Goal: Task Accomplishment & Management: Manage account settings

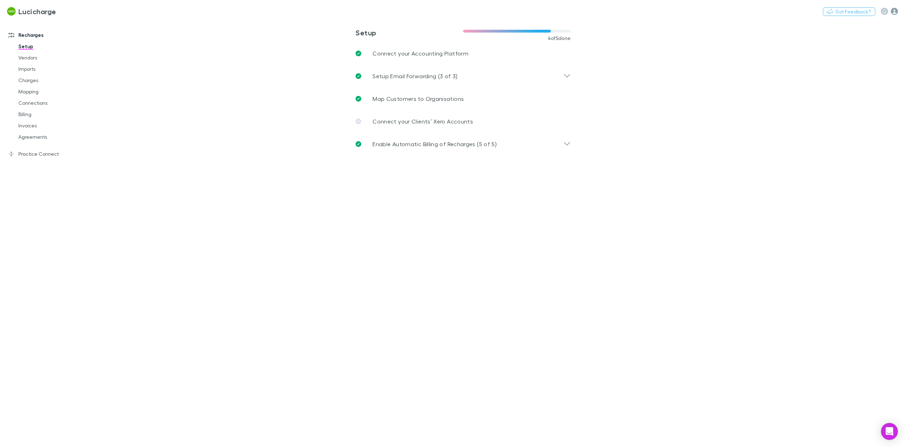
click at [892, 12] on icon "button" at bounding box center [893, 11] width 7 height 7
click at [833, 159] on li "Integrations" at bounding box center [848, 154] width 97 height 13
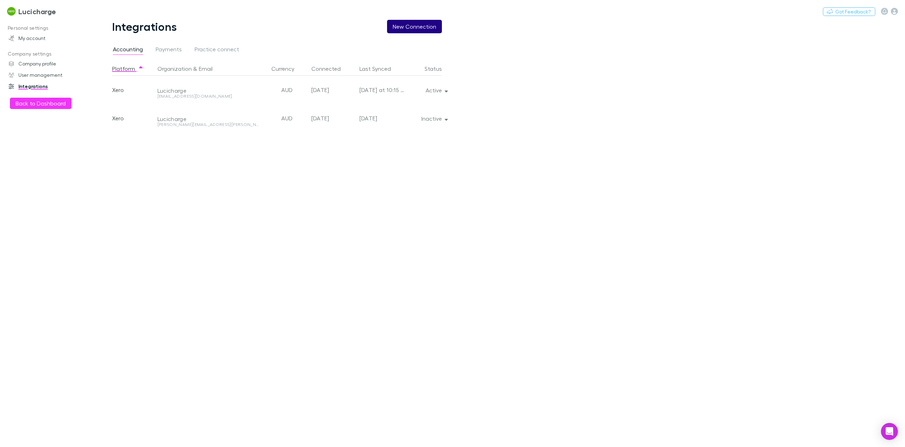
click at [423, 27] on button "New Connection" at bounding box center [414, 26] width 55 height 13
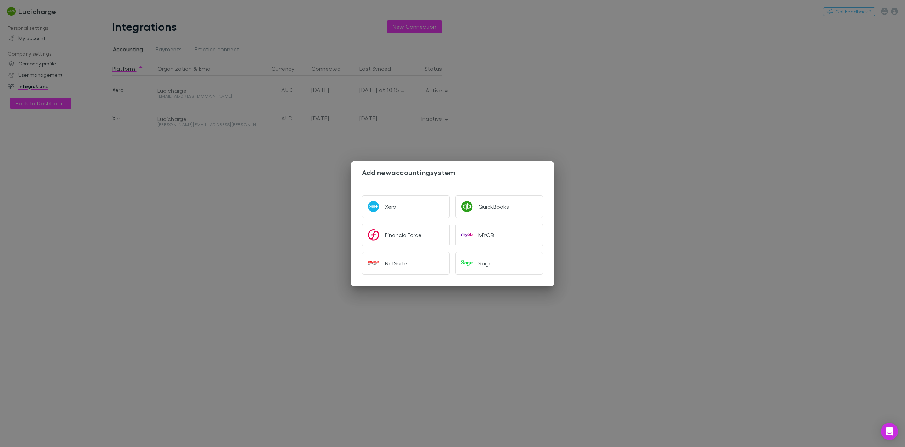
click at [230, 233] on div "Add new accounting system Xero QuickBooks FinancialForce MYOB NetSuite Sage" at bounding box center [452, 223] width 905 height 447
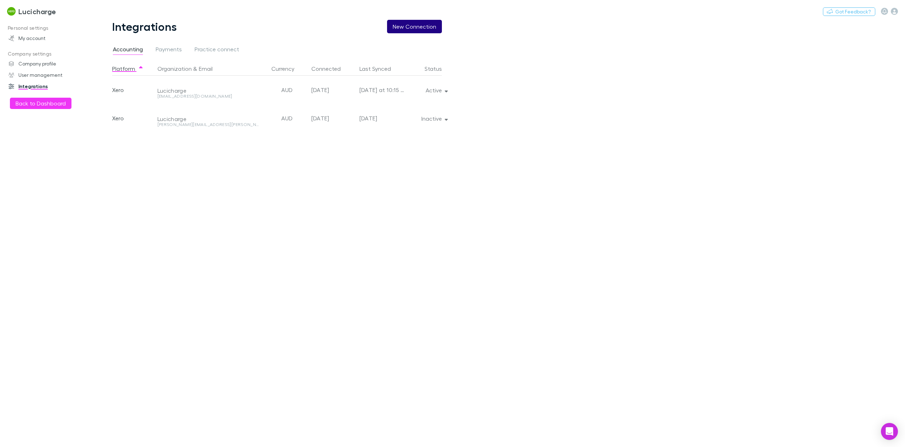
click at [419, 29] on button "New Connection" at bounding box center [414, 26] width 55 height 13
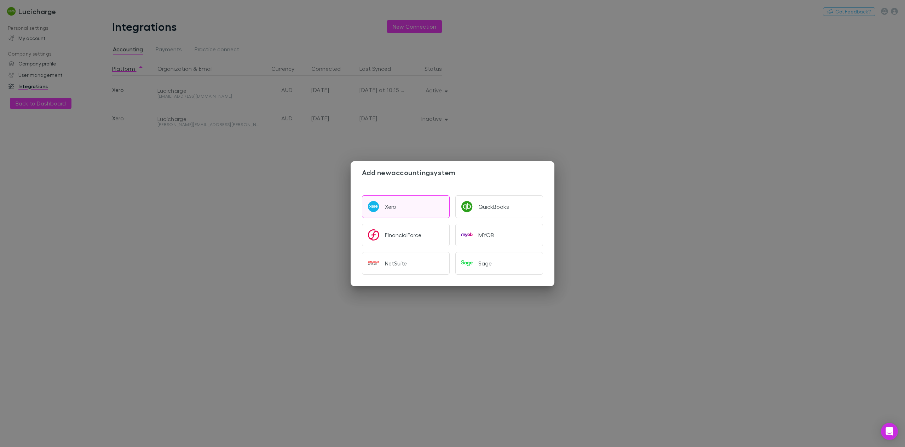
click at [406, 202] on button "Xero" at bounding box center [406, 206] width 88 height 23
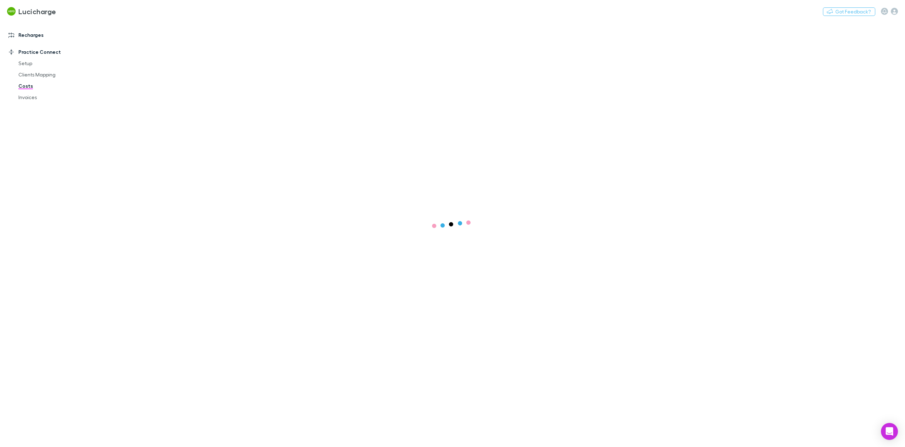
click at [25, 37] on link "Recharges" at bounding box center [50, 34] width 98 height 11
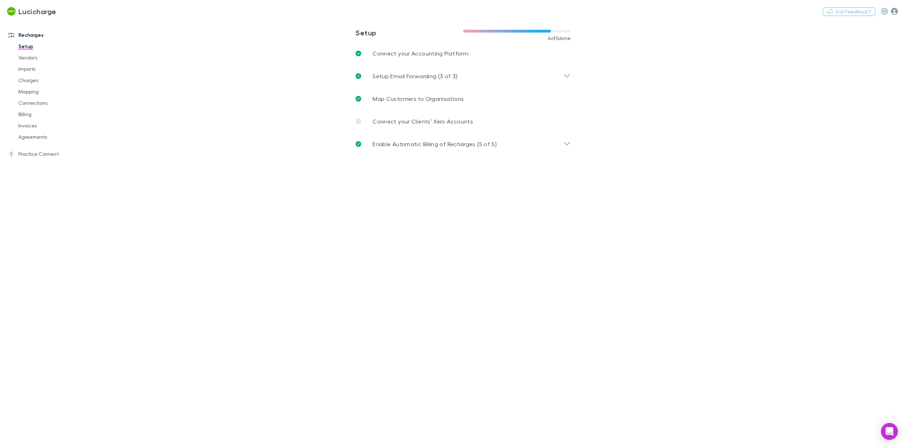
click at [896, 13] on icon "button" at bounding box center [893, 11] width 7 height 7
click at [826, 152] on span "Integrations" at bounding box center [849, 154] width 86 height 8
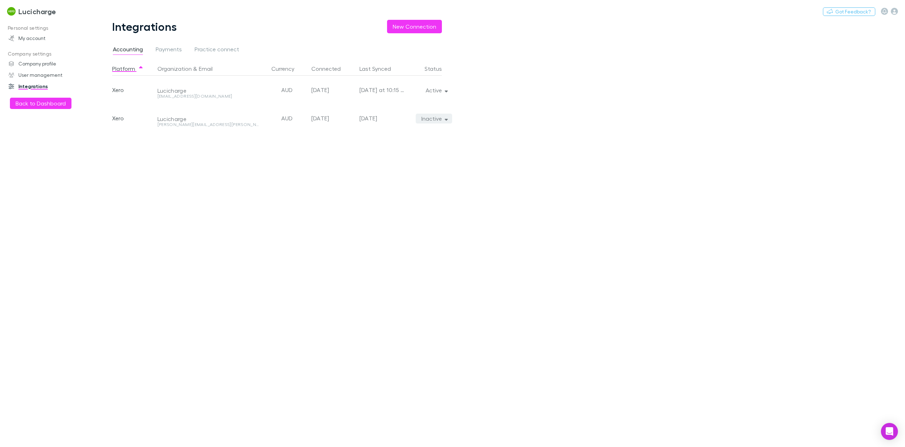
click at [446, 119] on icon "button" at bounding box center [445, 119] width 3 height 2
click at [550, 151] on div at bounding box center [452, 223] width 905 height 447
click at [446, 90] on icon "button" at bounding box center [445, 90] width 3 height 5
click at [620, 129] on div at bounding box center [452, 223] width 905 height 447
click at [446, 92] on icon "button" at bounding box center [445, 91] width 3 height 2
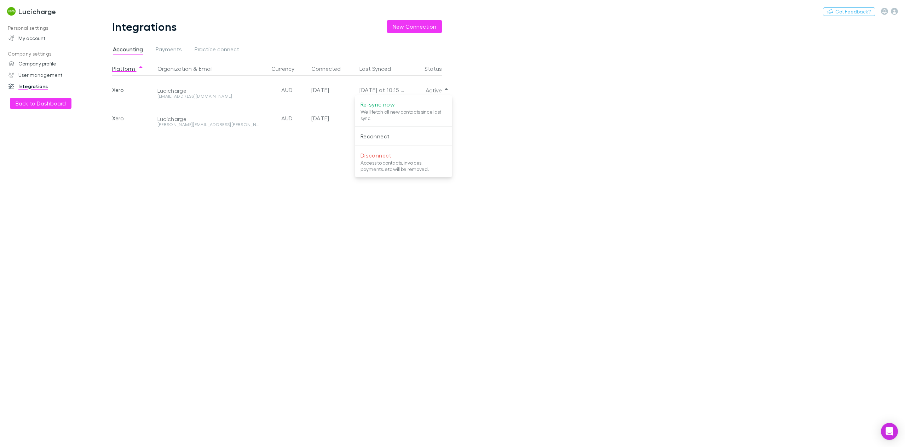
click at [686, 246] on div at bounding box center [452, 223] width 905 height 447
click at [29, 14] on h3 "Lucicharge" at bounding box center [37, 11] width 38 height 8
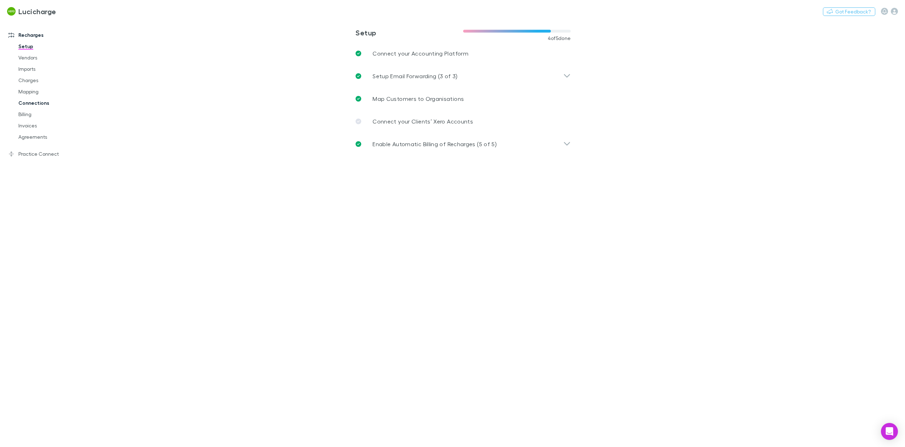
click at [45, 102] on link "Connections" at bounding box center [55, 102] width 88 height 11
